Goal: Task Accomplishment & Management: Manage account settings

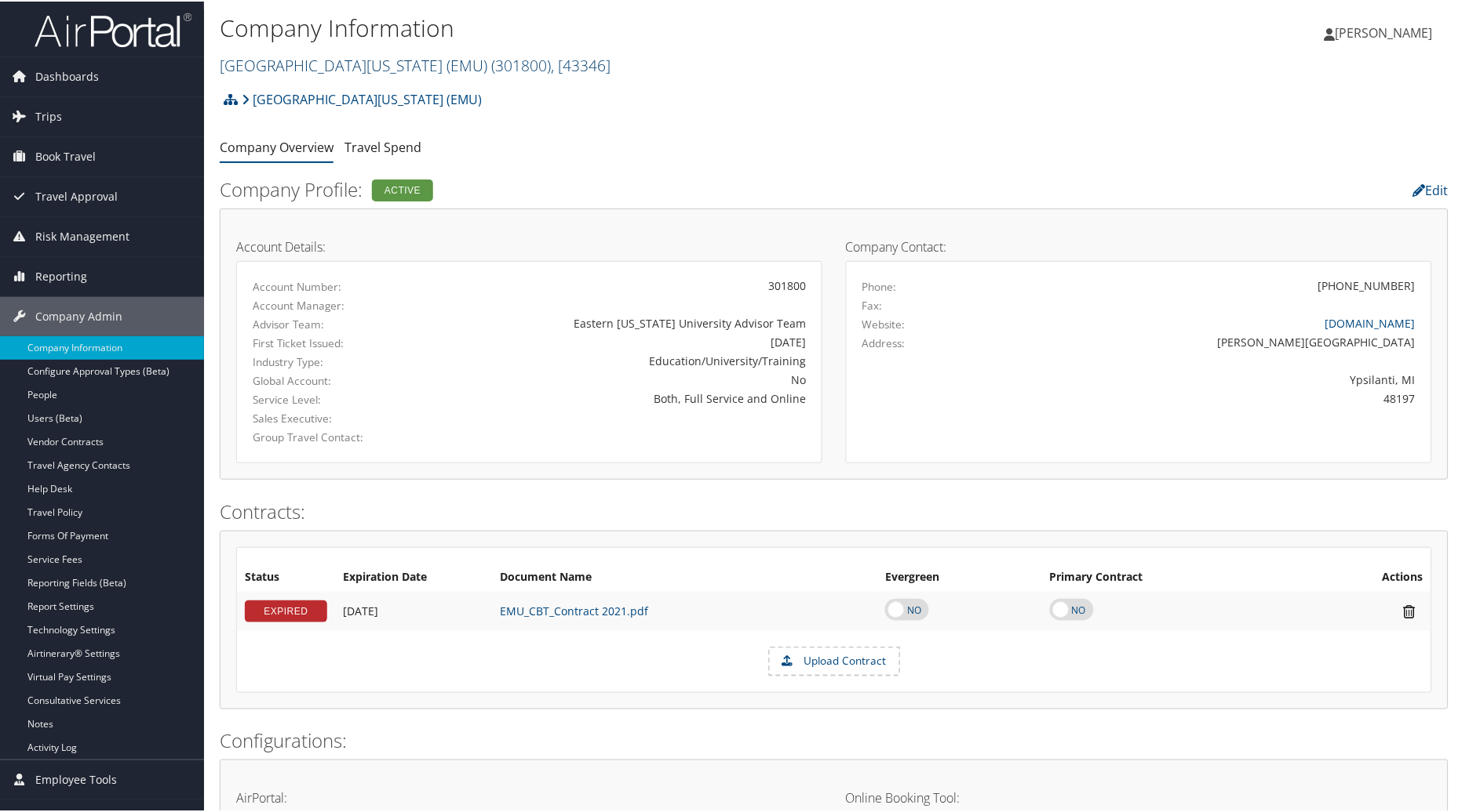
click at [491, 65] on span "( 301800 )" at bounding box center [521, 64] width 60 height 21
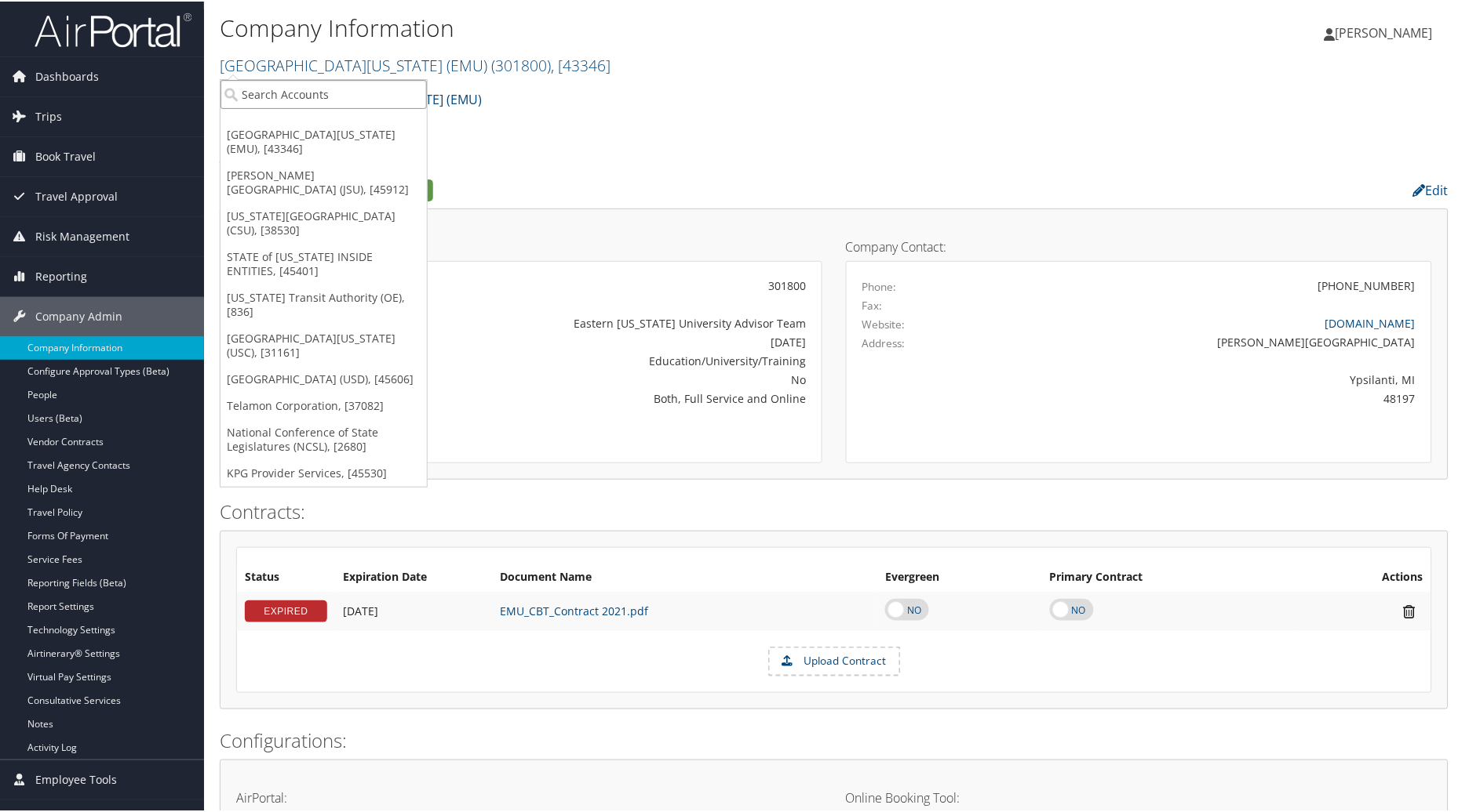
click at [345, 98] on input "search" at bounding box center [323, 92] width 207 height 29
click at [331, 365] on link "[GEOGRAPHIC_DATA] (USD), [45606]" at bounding box center [323, 378] width 207 height 27
